Goal: Task Accomplishment & Management: Use online tool/utility

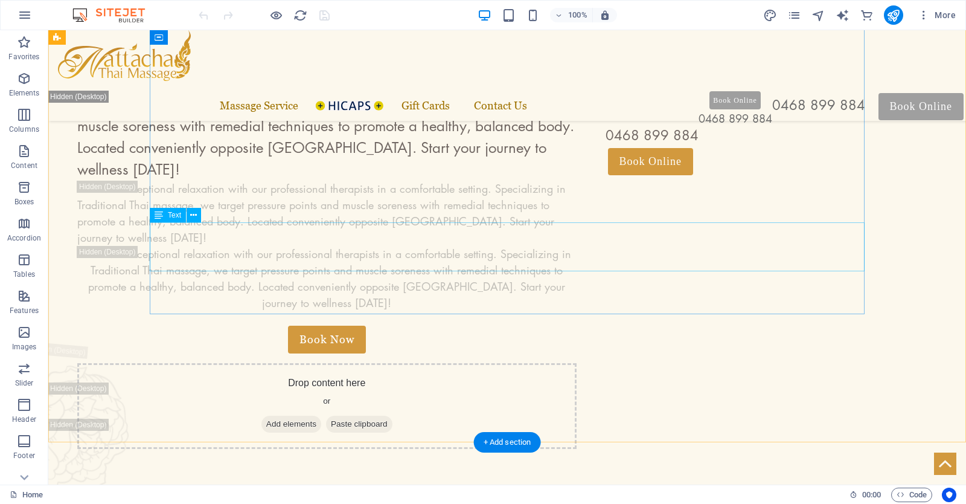
scroll to position [381, 0]
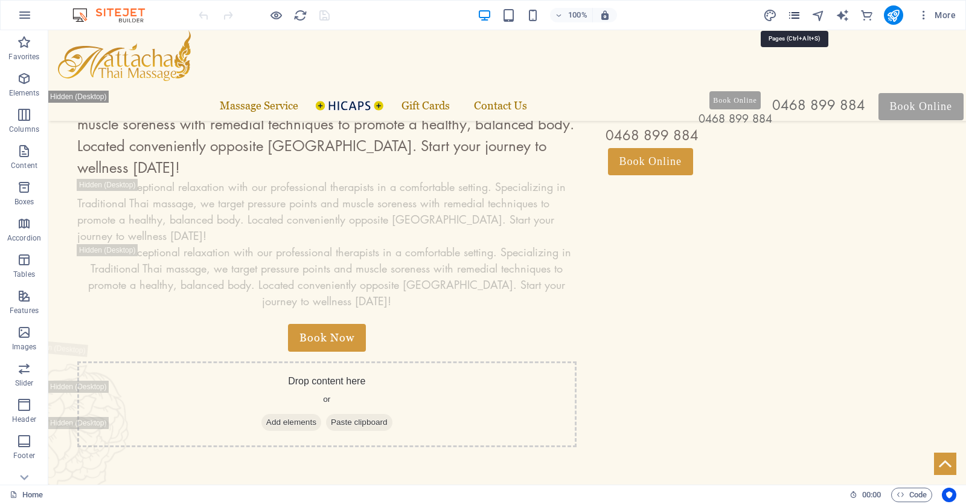
click at [796, 16] on icon "pages" at bounding box center [795, 15] width 14 height 14
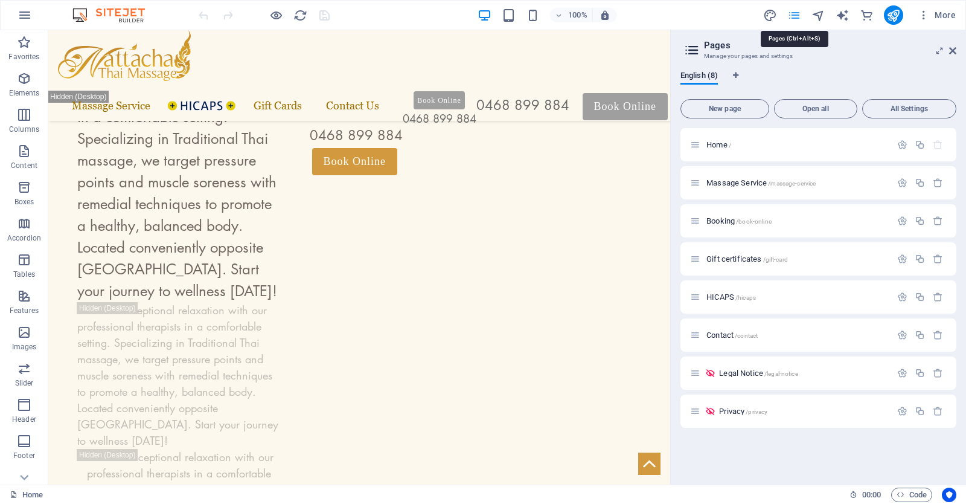
scroll to position [427, 0]
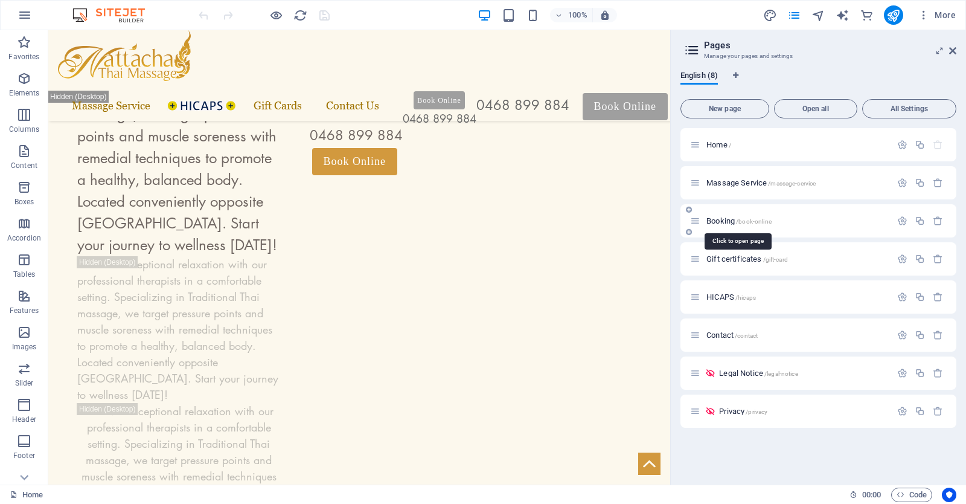
click at [734, 219] on span "Booking /book-online" at bounding box center [739, 220] width 65 height 9
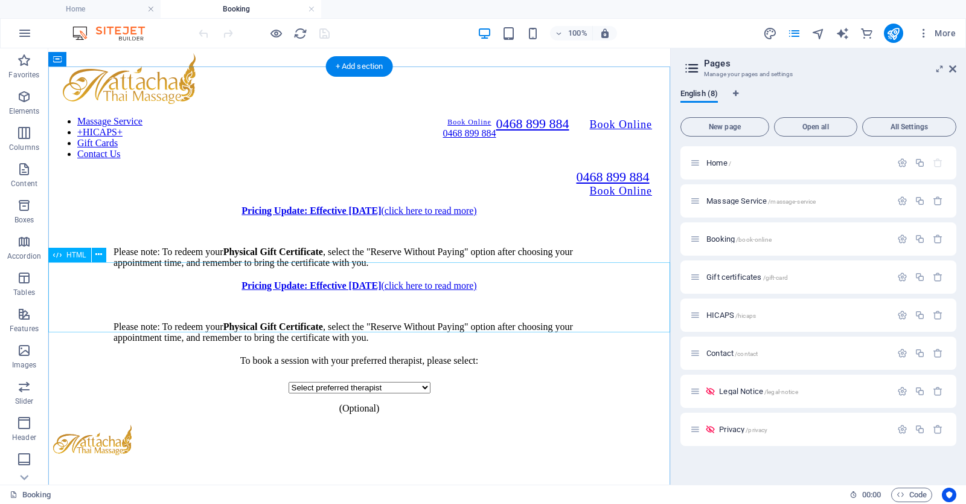
scroll to position [105, 0]
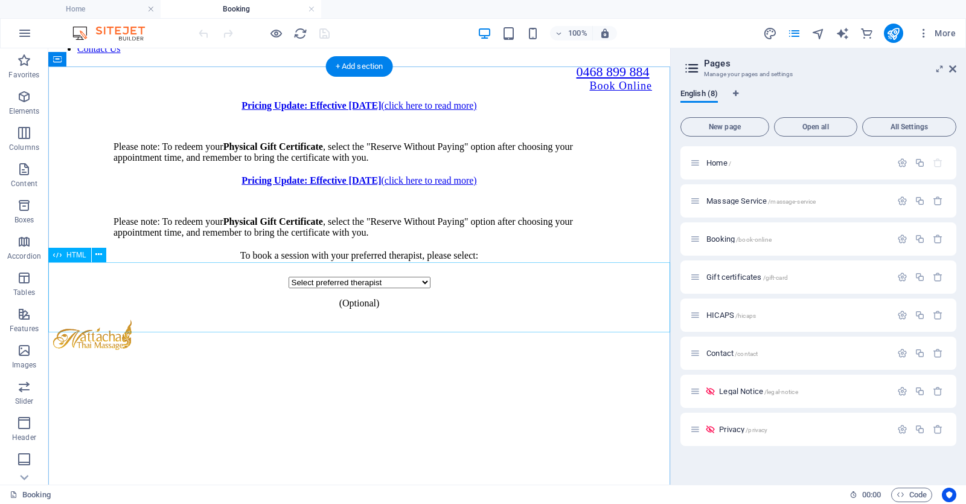
click at [456, 285] on div "To book a session with your preferred therapist, please select: Select preferre…" at bounding box center [359, 279] width 612 height 59
click at [481, 275] on div "To book a session with your preferred therapist, please select: Select preferre…" at bounding box center [359, 279] width 612 height 59
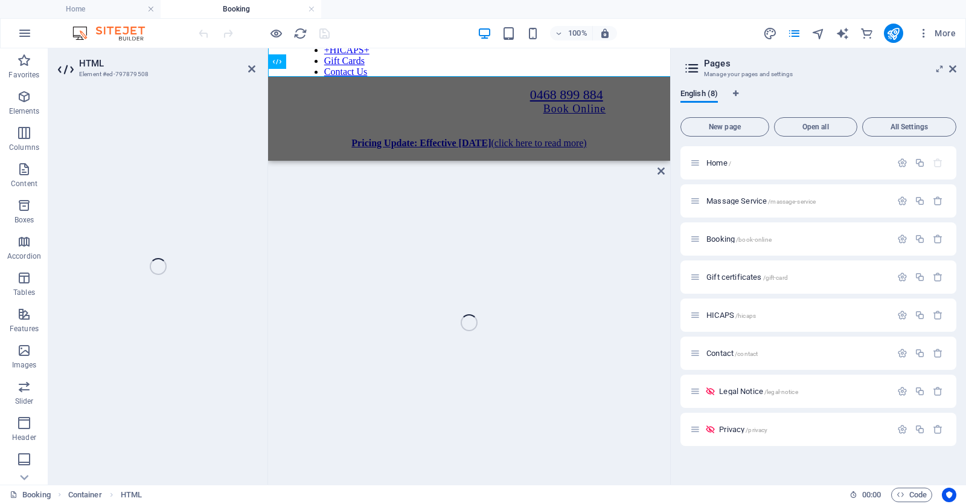
scroll to position [361, 0]
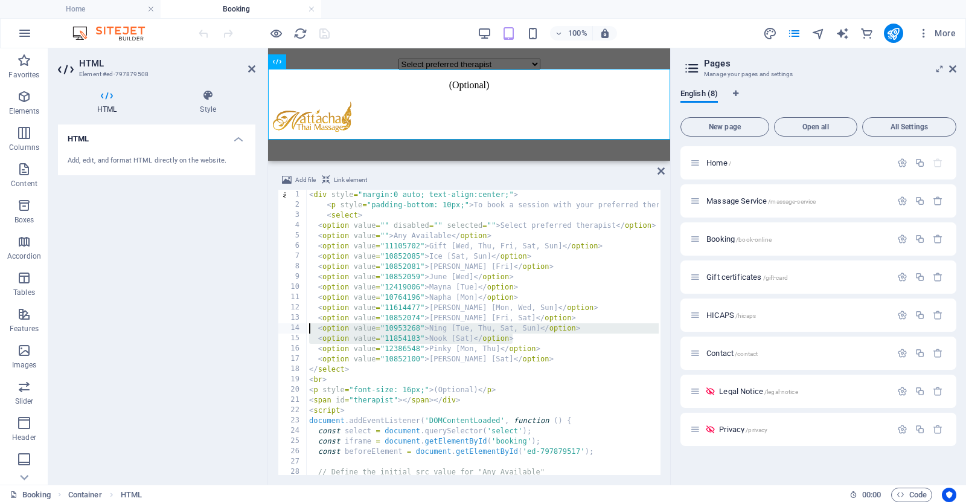
drag, startPoint x: 533, startPoint y: 338, endPoint x: 304, endPoint y: 330, distance: 229.0
click at [304, 330] on div "<div style="margin:0 auto; text-align:center;"> 1 2 3 4 5 6 7 8 9 10 11 12 13 1…" at bounding box center [469, 332] width 383 height 285
type textarea "<option value="10953268">Ning [Tue, Thu, Sat, Sun]</option> <option value="1185…"
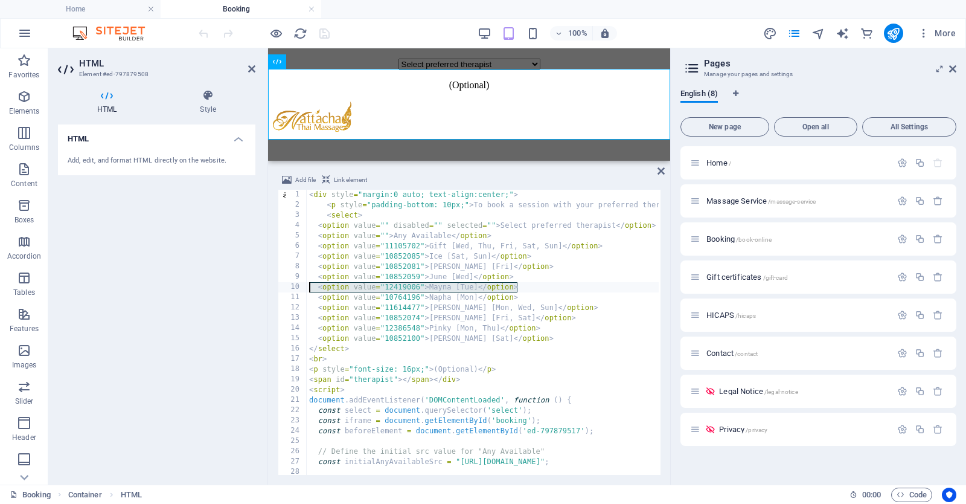
drag, startPoint x: 528, startPoint y: 286, endPoint x: 303, endPoint y: 290, distance: 225.9
click at [303, 290] on div "<option value="10852074">[PERSON_NAME] [Fri, Sat]</option> 1 2 3 4 5 6 7 8 9 10…" at bounding box center [469, 332] width 383 height 285
type textarea "<option value="12419006">Mayna [Tue]</option>"
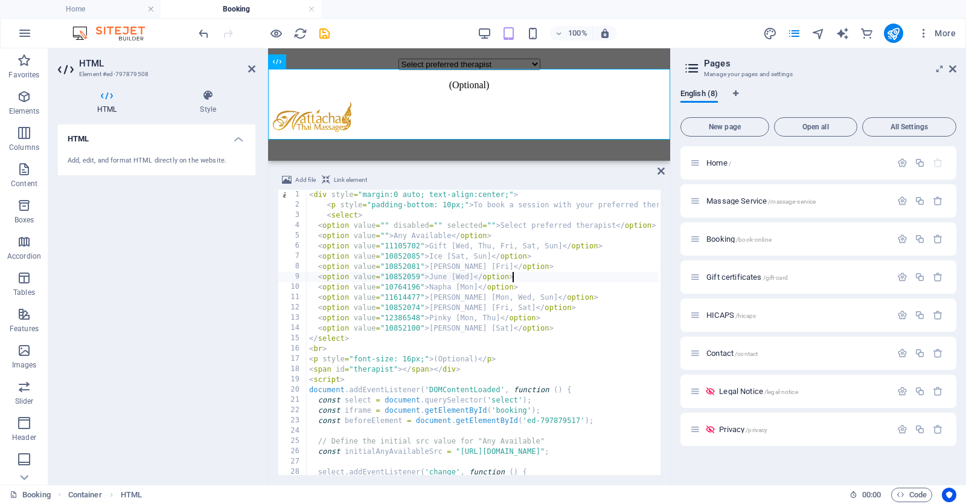
click at [487, 246] on div "< div style = "margin:0 auto; text-align:center;" > < p style = "padding-bottom…" at bounding box center [683, 342] width 753 height 304
click at [498, 297] on div "< div style = "margin:0 auto; text-align:center;" > < p style = "padding-bottom…" at bounding box center [683, 342] width 753 height 304
drag, startPoint x: 498, startPoint y: 297, endPoint x: 472, endPoint y: 297, distance: 25.4
click at [472, 297] on div "< div style = "margin:0 auto; text-align:center;" > < p style = "padding-bottom…" at bounding box center [683, 342] width 753 height 304
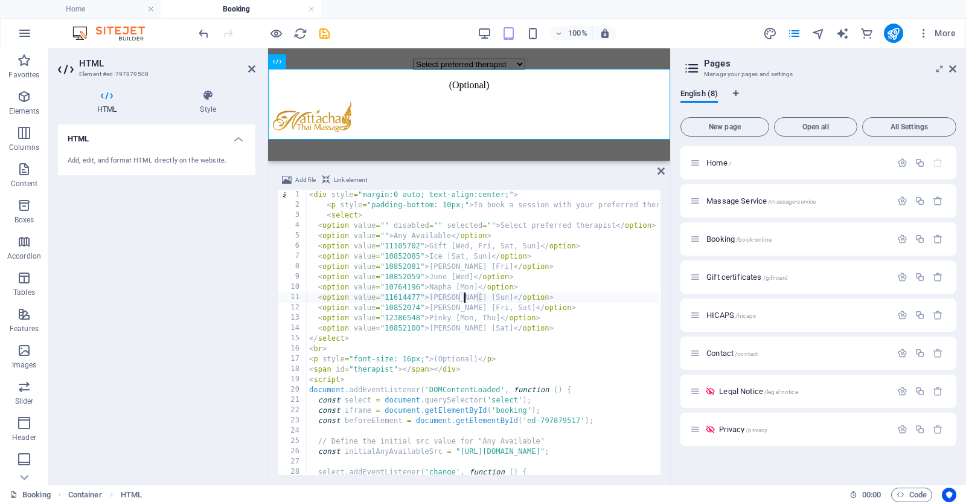
click at [482, 310] on div "< div style = "margin:0 auto; text-align:center;" > < p style = "padding-bottom…" at bounding box center [683, 342] width 753 height 304
click at [480, 318] on div "< div style = "margin:0 auto; text-align:center;" > < p style = "padding-bottom…" at bounding box center [683, 342] width 753 height 304
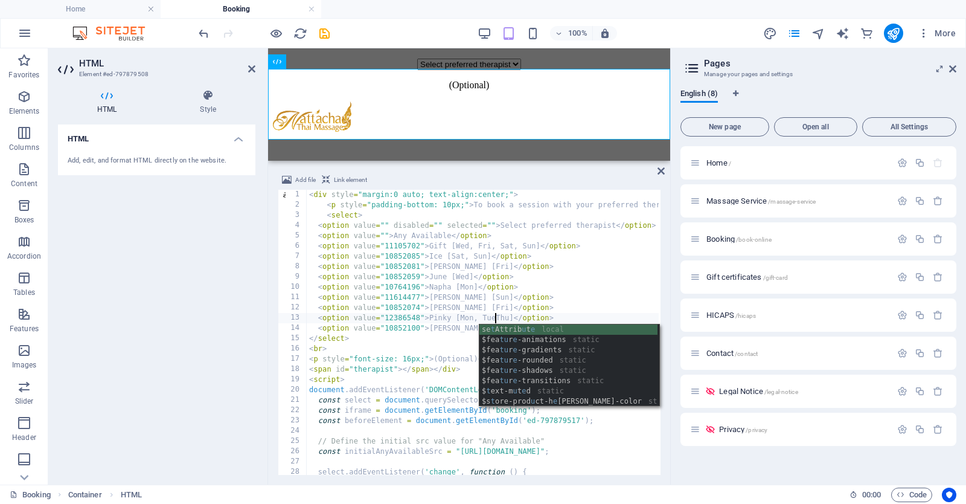
scroll to position [0, 16]
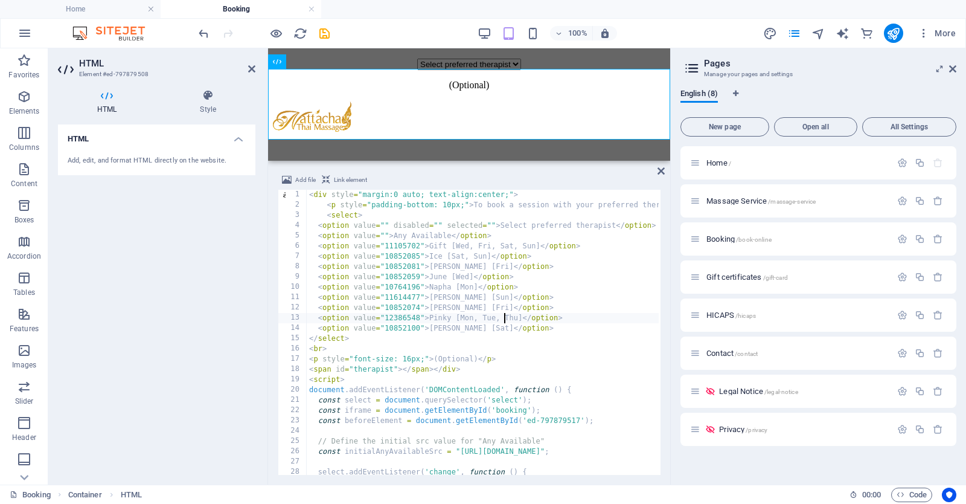
type textarea "<option value="12386548">Pinky [Mon, Tue, Thu]</option>"
click at [328, 31] on icon "save" at bounding box center [325, 34] width 14 height 14
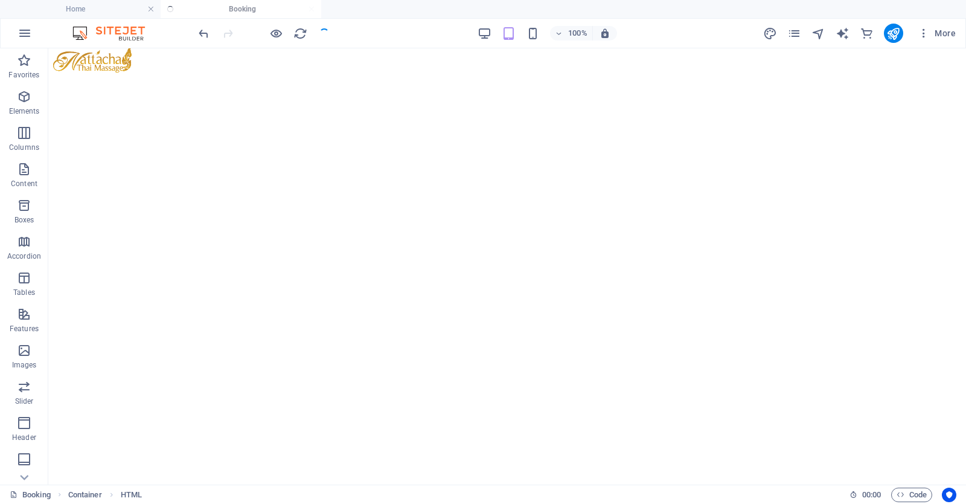
scroll to position [300, 0]
